Goal: Browse casually

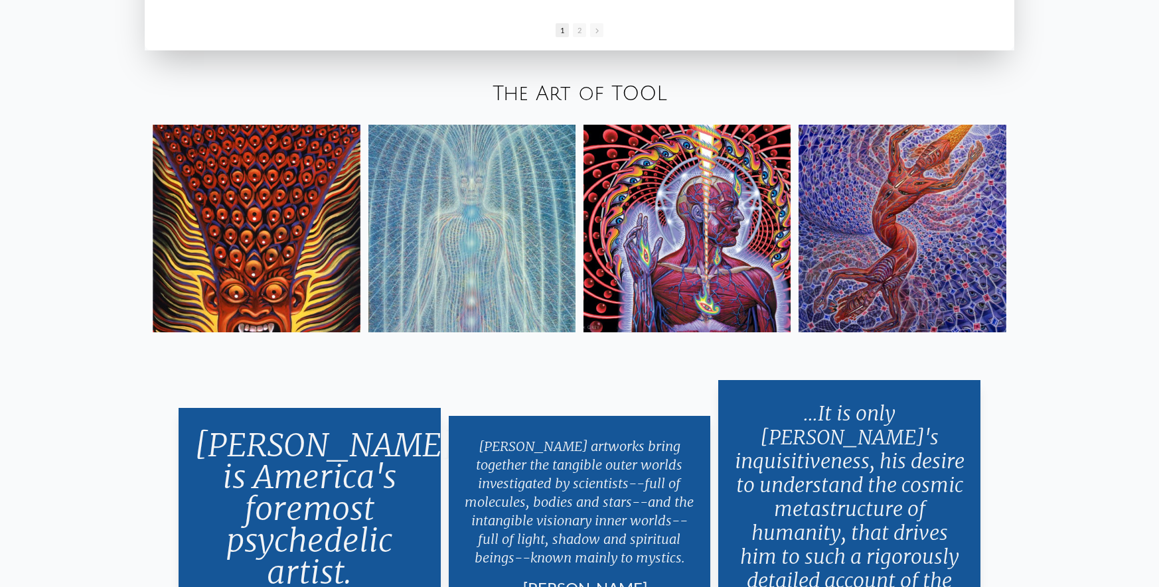
scroll to position [2609, 0]
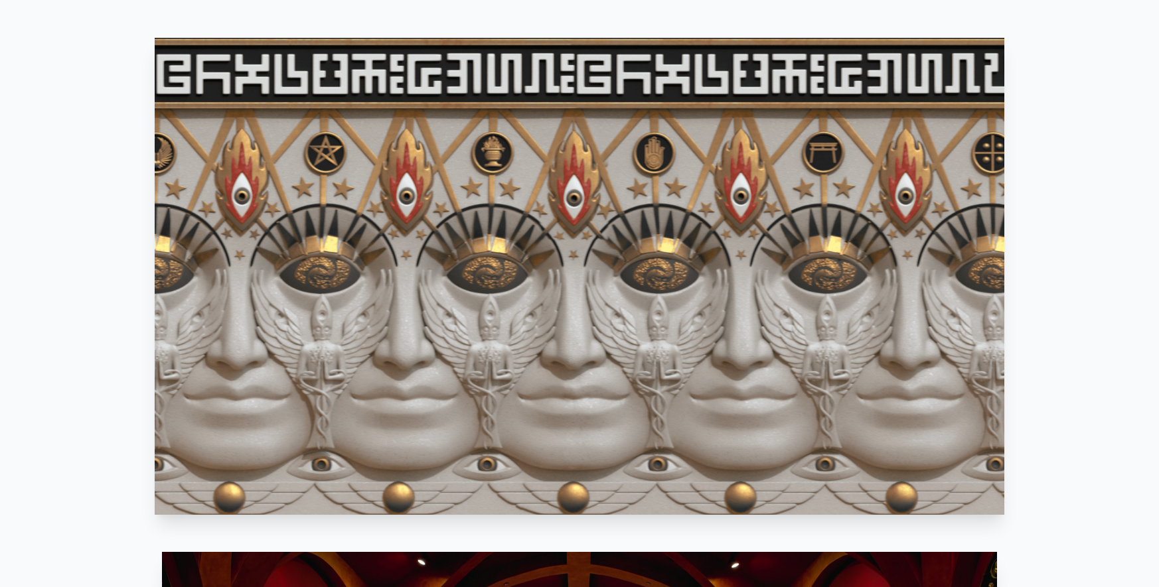
scroll to position [0, 0]
